Goal: Contribute content: Contribute content

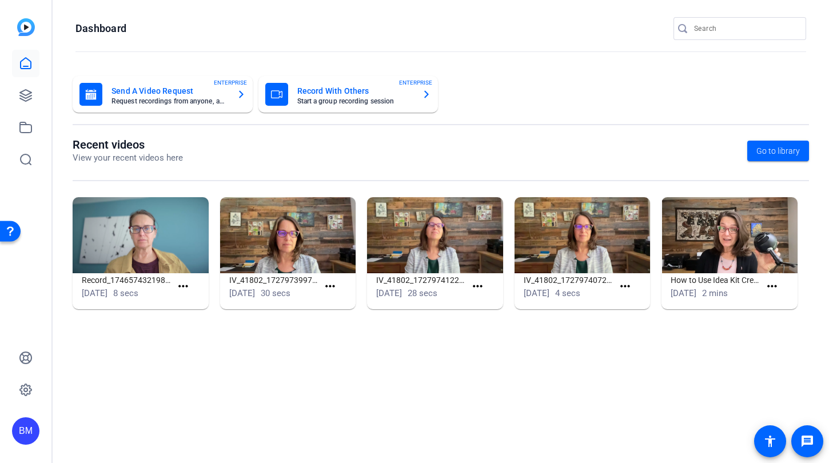
click at [707, 31] on input "Search" at bounding box center [745, 29] width 103 height 14
type input "PSE"
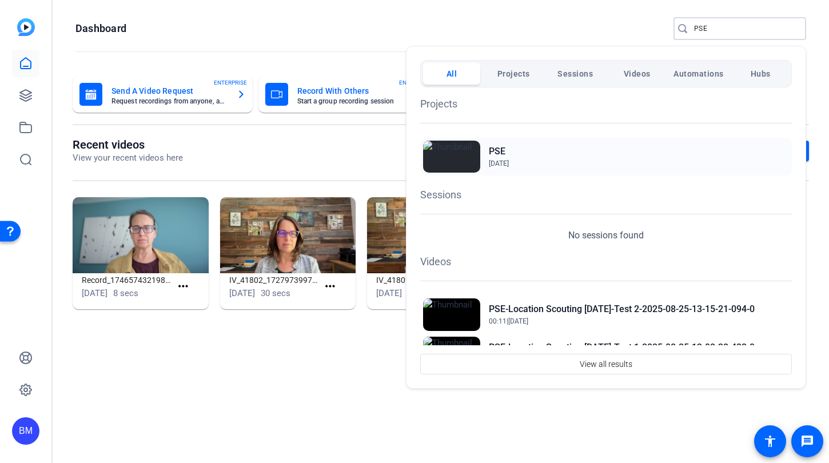
click at [508, 152] on h2 "PSE" at bounding box center [499, 152] width 20 height 14
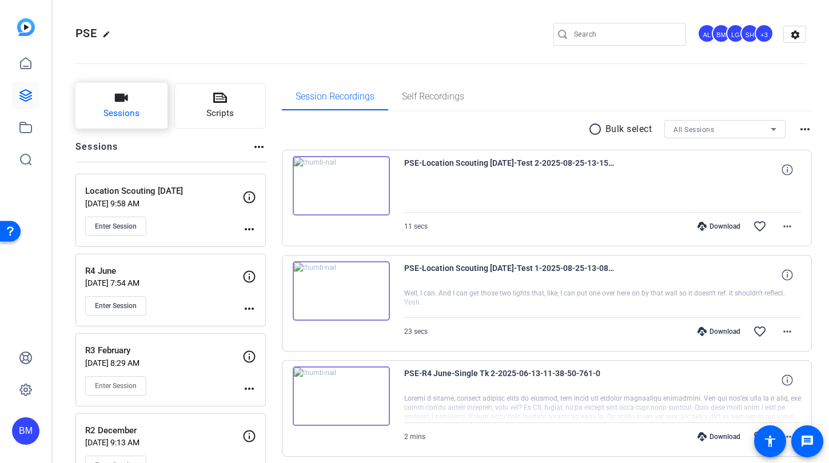
click at [127, 118] on span "Sessions" at bounding box center [121, 113] width 36 height 13
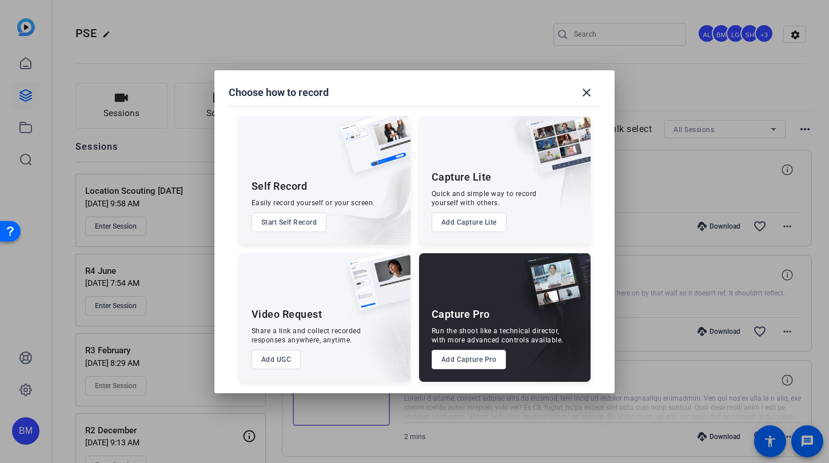
click at [469, 355] on button "Add Capture Pro" at bounding box center [468, 359] width 75 height 19
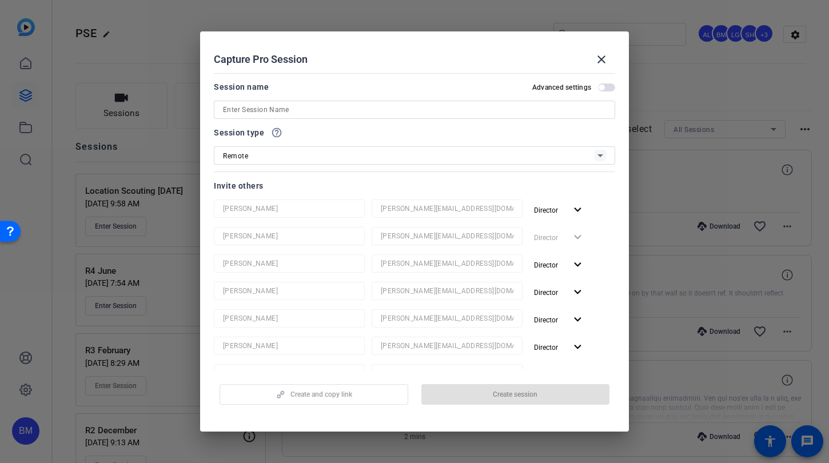
click at [338, 106] on input at bounding box center [414, 110] width 383 height 14
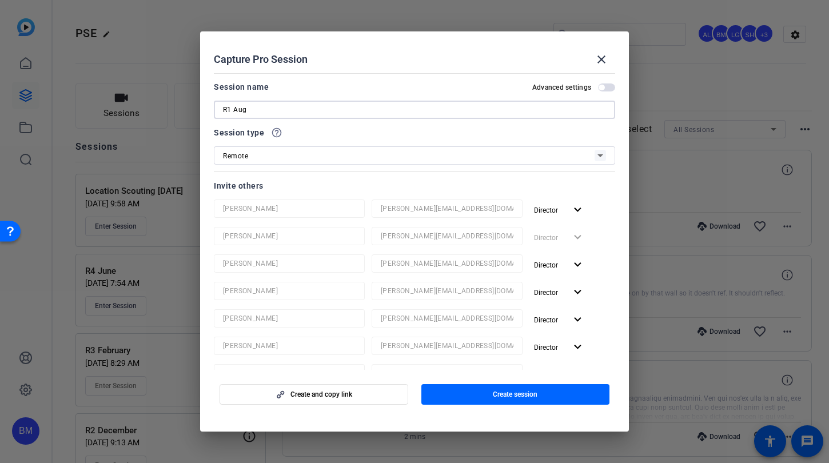
type input "R1 Aug"
click at [531, 387] on span "button" at bounding box center [515, 394] width 189 height 27
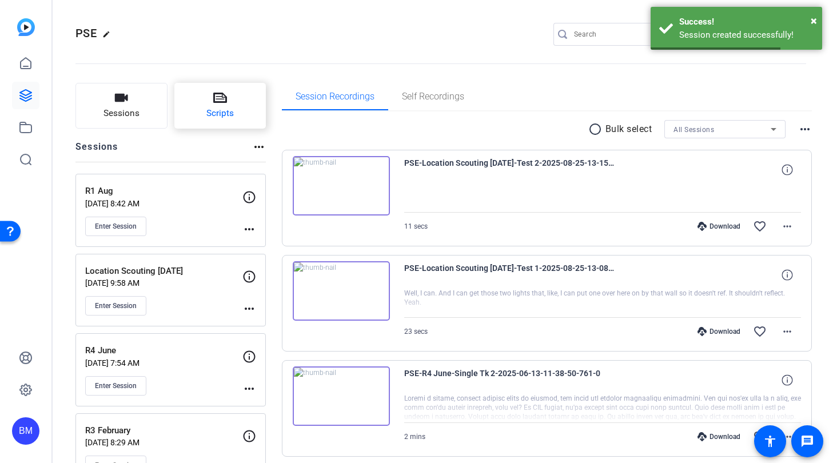
click at [201, 99] on button "Scripts" at bounding box center [220, 106] width 92 height 46
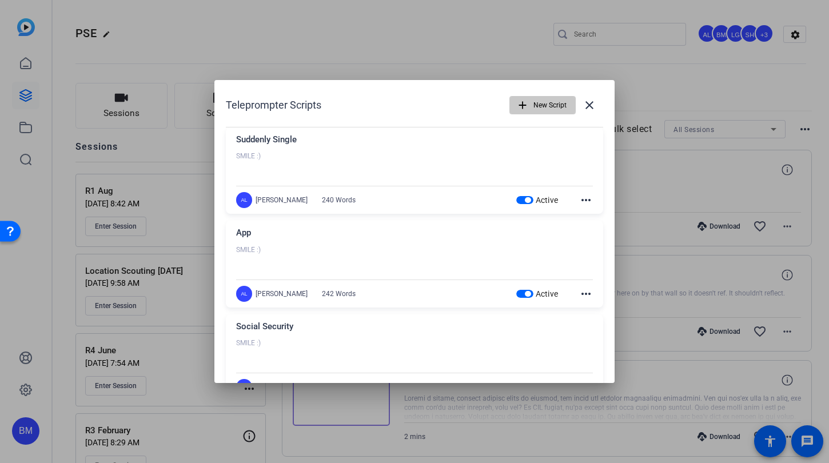
click at [533, 112] on span "New Script" at bounding box center [549, 105] width 33 height 22
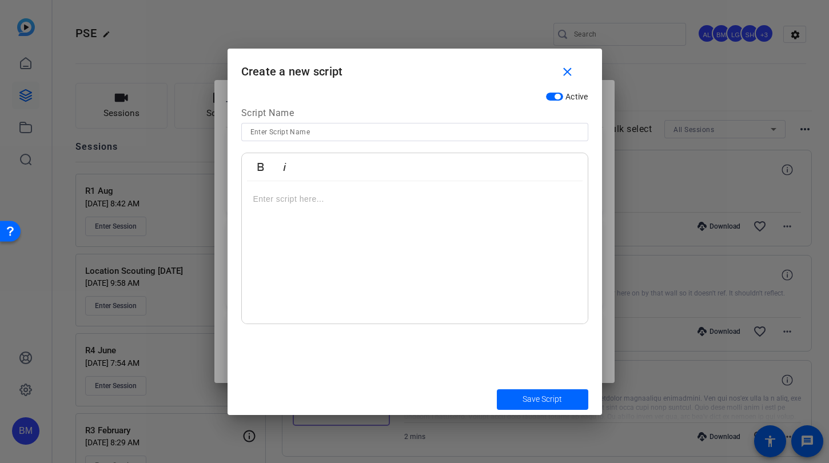
click at [347, 201] on p at bounding box center [414, 199] width 323 height 13
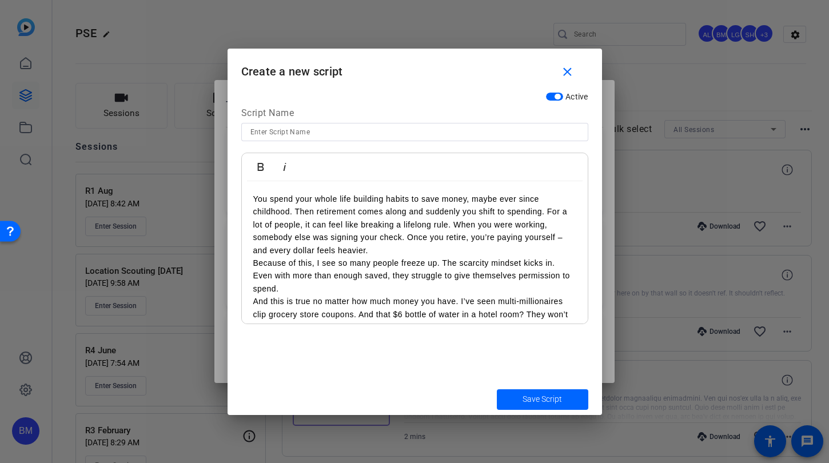
click at [252, 199] on div "You spend your whole life building habits to save money, maybe ever since child…" at bounding box center [415, 390] width 346 height 419
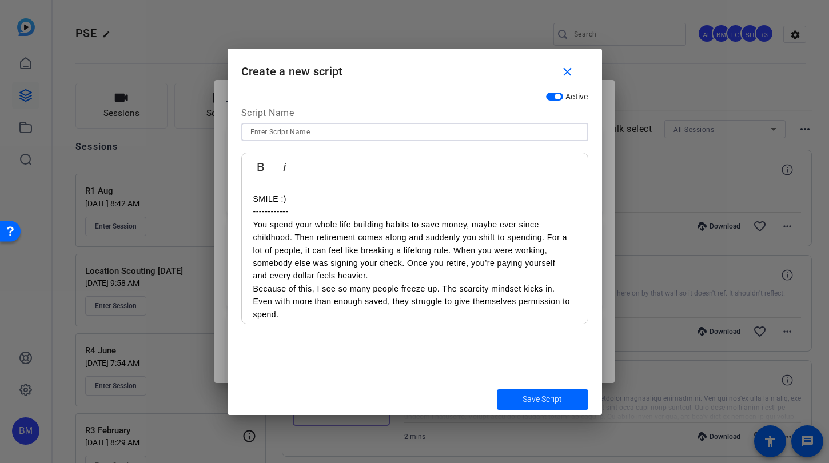
click at [253, 132] on input at bounding box center [414, 132] width 329 height 14
type input "Scarcity Mindset"
click at [533, 395] on span "Save Script" at bounding box center [541, 399] width 39 height 12
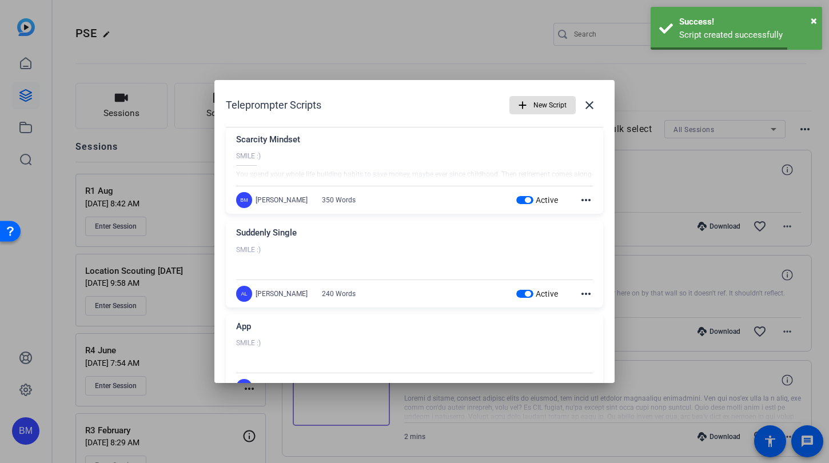
click at [539, 103] on span "New Script" at bounding box center [549, 105] width 33 height 22
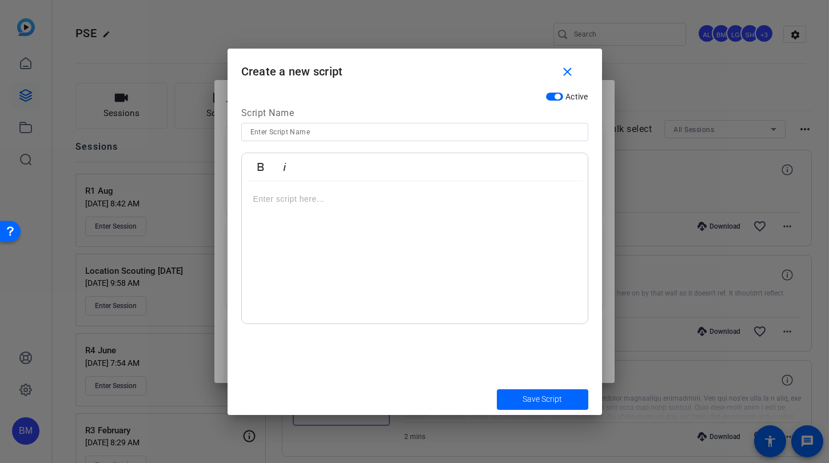
click at [332, 205] on div at bounding box center [415, 252] width 346 height 143
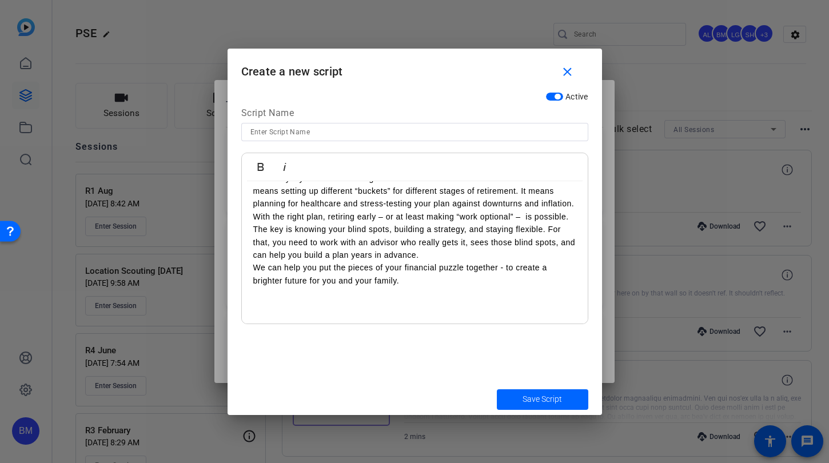
click at [294, 131] on input at bounding box center [414, 132] width 329 height 14
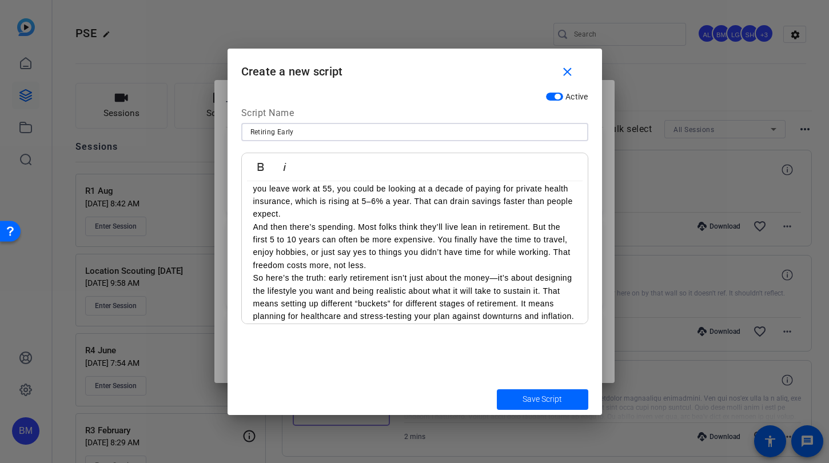
scroll to position [0, 0]
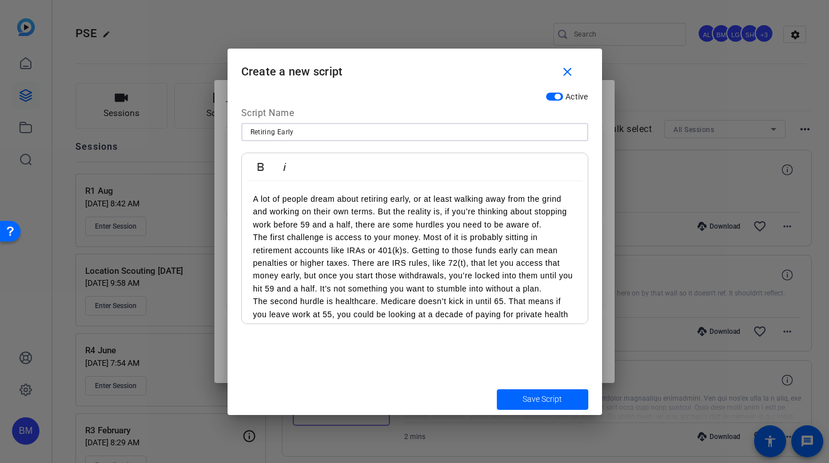
type input "Retiring Early"
click at [245, 198] on div "A lot of people dream about retiring early, or at least walking away from the g…" at bounding box center [415, 371] width 346 height 381
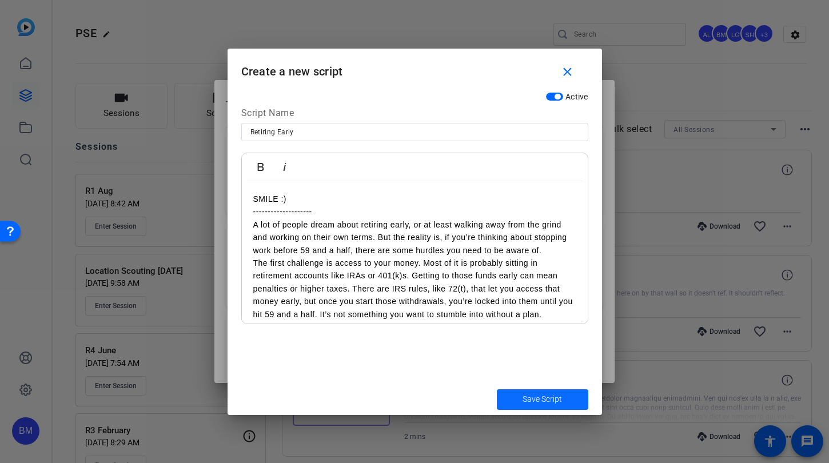
click at [537, 400] on span "Save Script" at bounding box center [541, 399] width 39 height 12
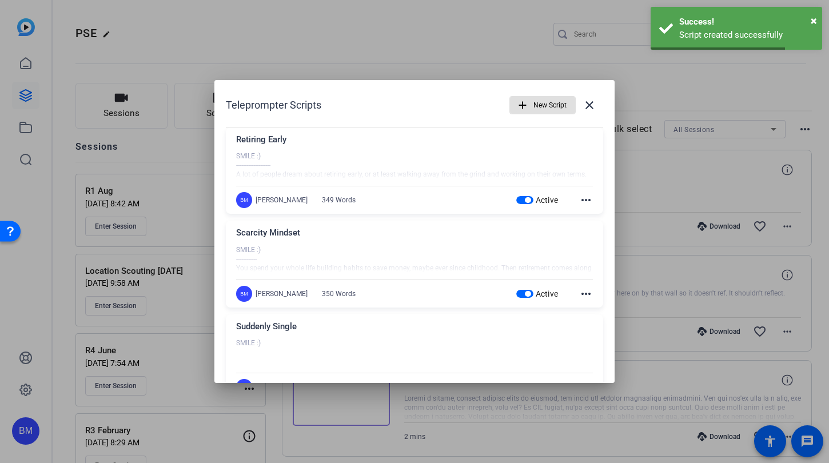
drag, startPoint x: 586, startPoint y: 109, endPoint x: 575, endPoint y: 109, distance: 10.3
click at [586, 109] on mat-icon "close" at bounding box center [589, 105] width 14 height 14
